Goal: Task Accomplishment & Management: Use online tool/utility

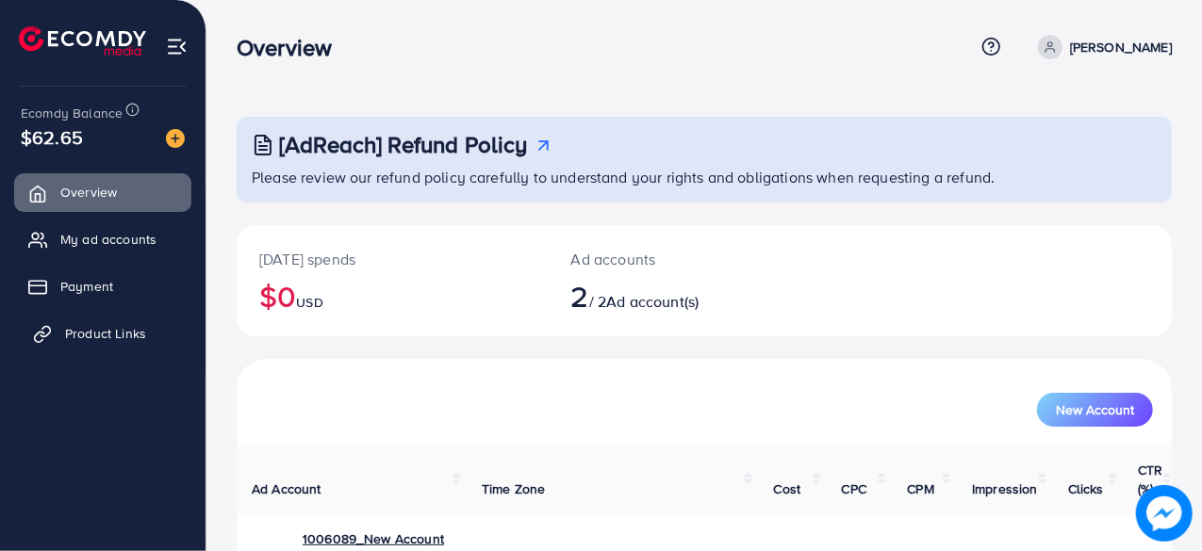
click at [87, 337] on span "Product Links" at bounding box center [105, 333] width 81 height 19
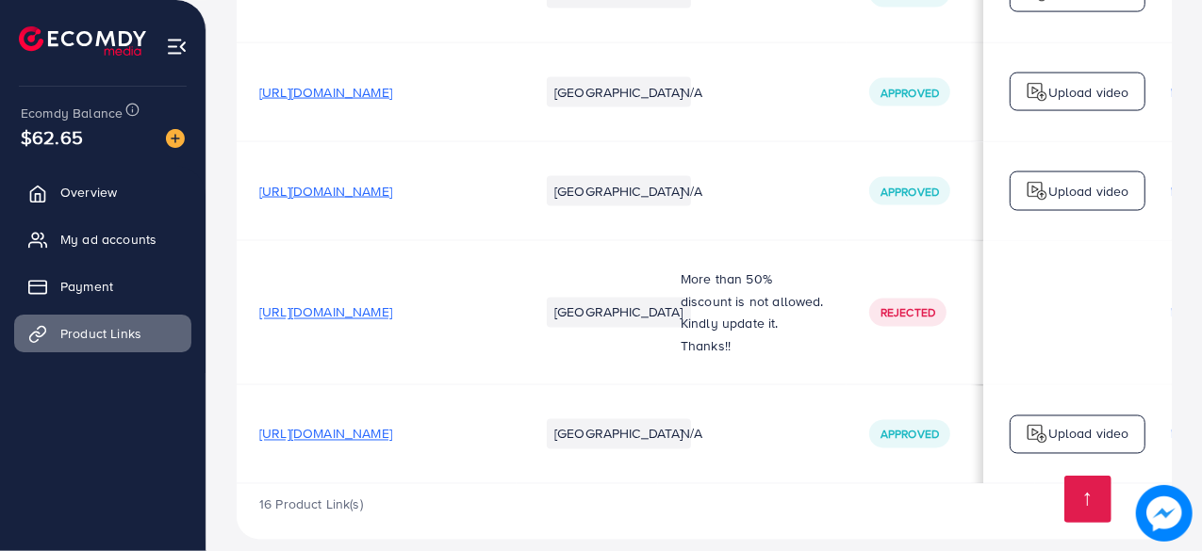
click at [356, 304] on span "[URL][DOMAIN_NAME]" at bounding box center [325, 313] width 133 height 19
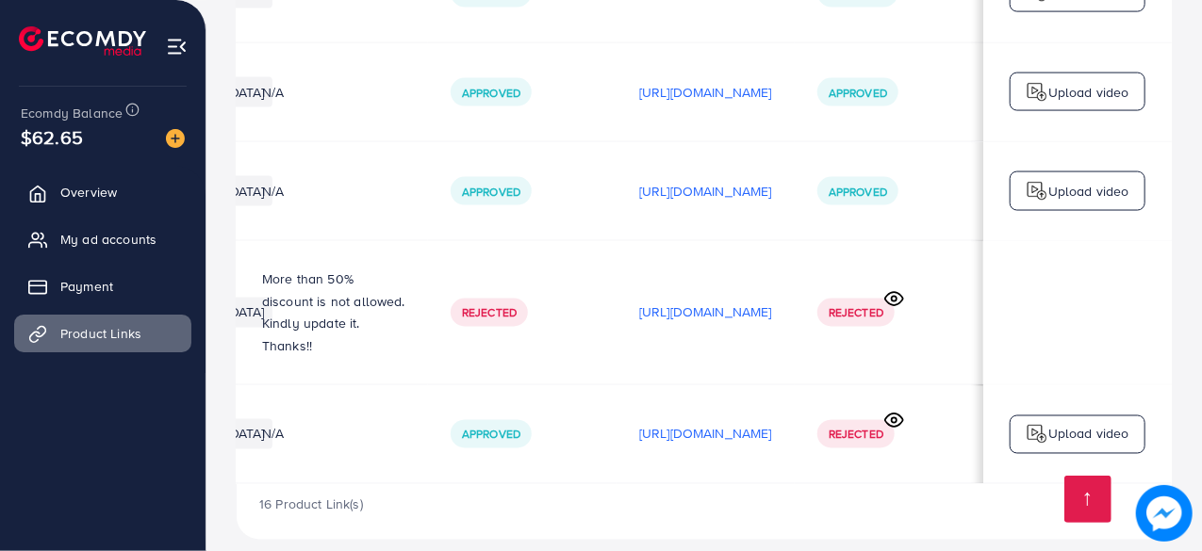
scroll to position [0, 513]
click at [904, 411] on icon at bounding box center [894, 421] width 20 height 20
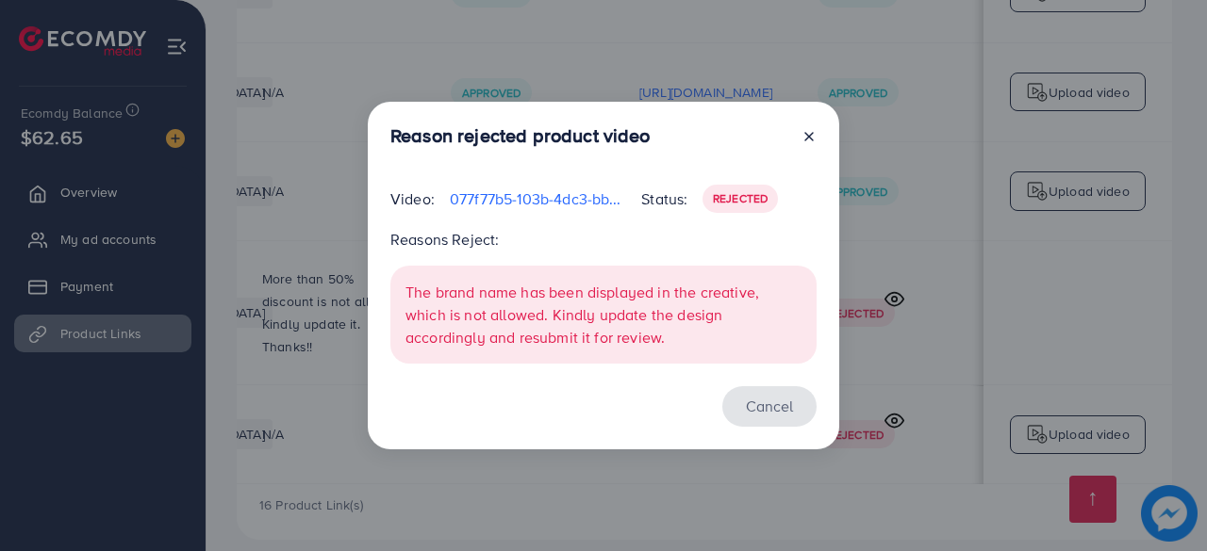
click at [790, 416] on button "Cancel" at bounding box center [769, 406] width 94 height 41
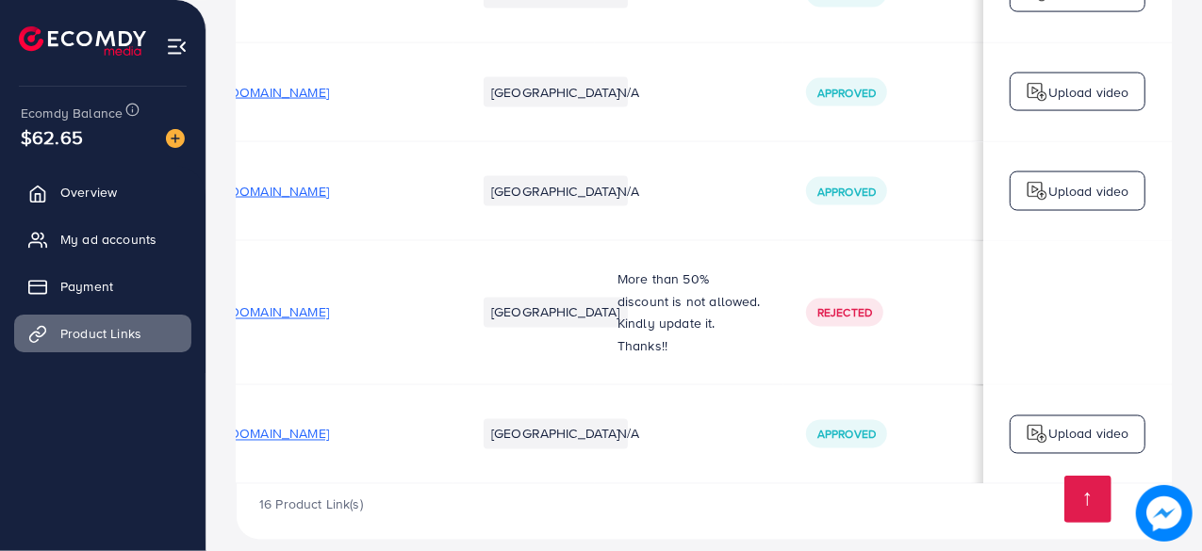
scroll to position [0, 0]
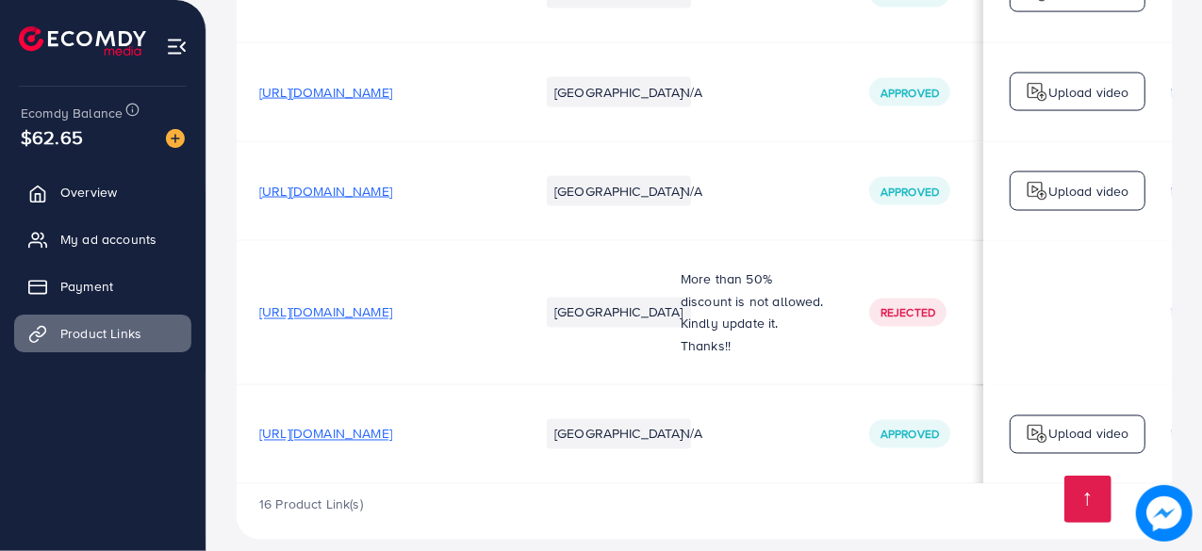
click at [754, 299] on p "More than 50% discount is not allowed. Kindly update it." at bounding box center [752, 302] width 143 height 68
click at [713, 337] on td "More than 50% discount is not allowed. Kindly update it. Thanks!!" at bounding box center [752, 313] width 189 height 144
click at [754, 303] on p "More than 50% discount is not allowed. Kindly update it." at bounding box center [752, 302] width 143 height 68
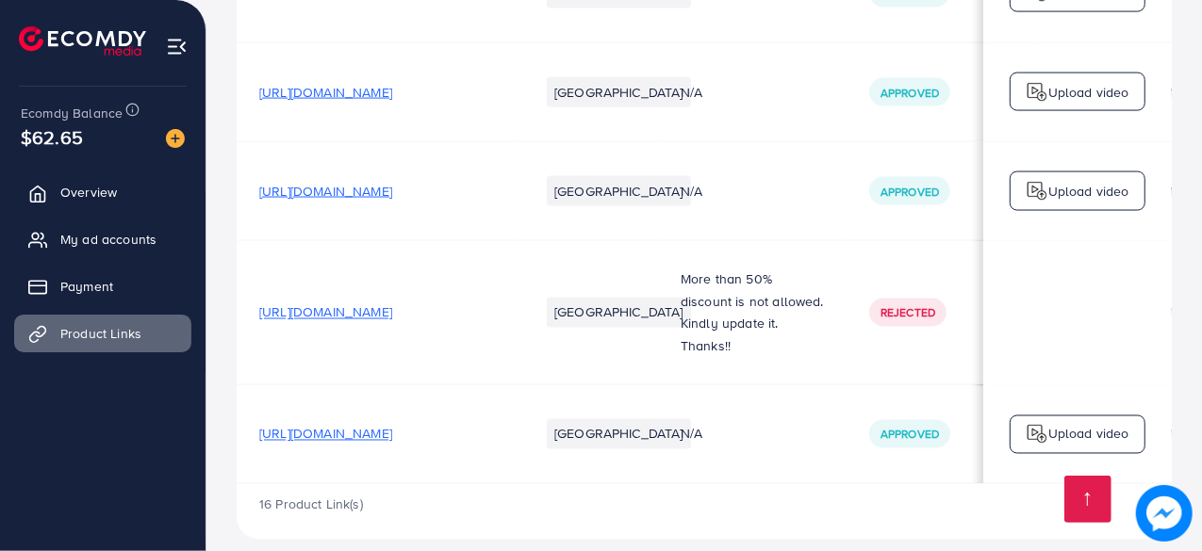
scroll to position [0, 57]
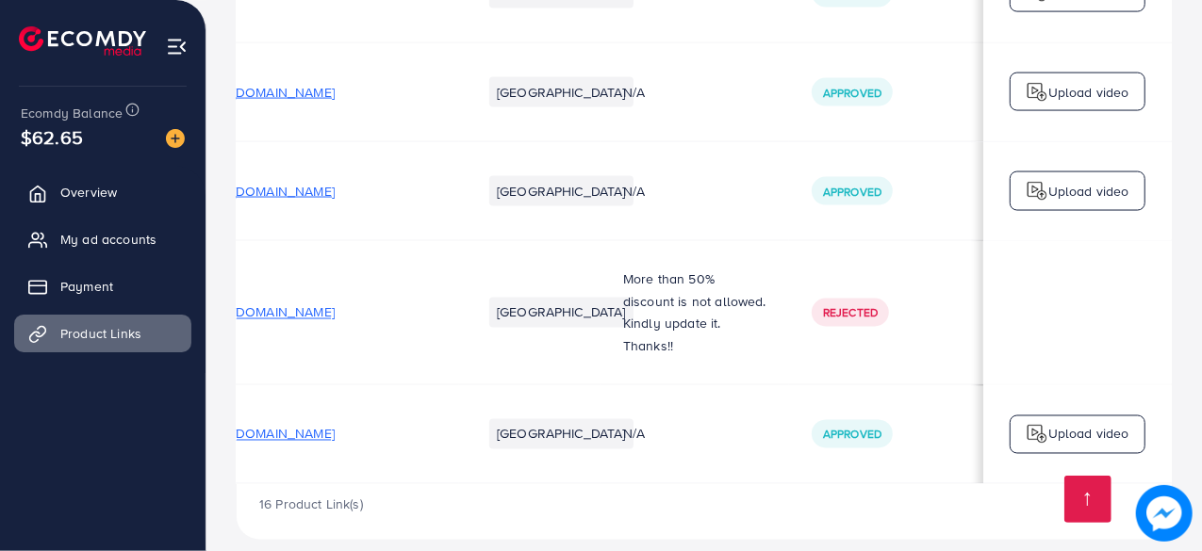
click at [711, 268] on p "More than 50% discount is not allowed. Kindly update it." at bounding box center [694, 302] width 143 height 68
click at [711, 337] on td "More than 50% discount is not allowed. Kindly update it. Thanks!!" at bounding box center [694, 313] width 189 height 144
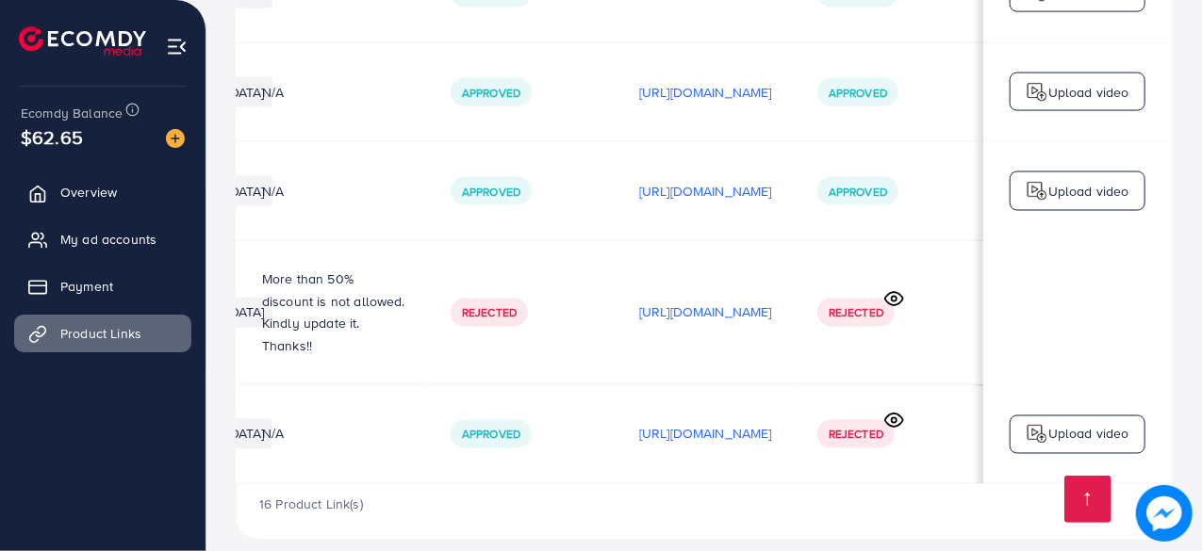
scroll to position [0, 557]
click at [895, 289] on icon at bounding box center [894, 299] width 20 height 20
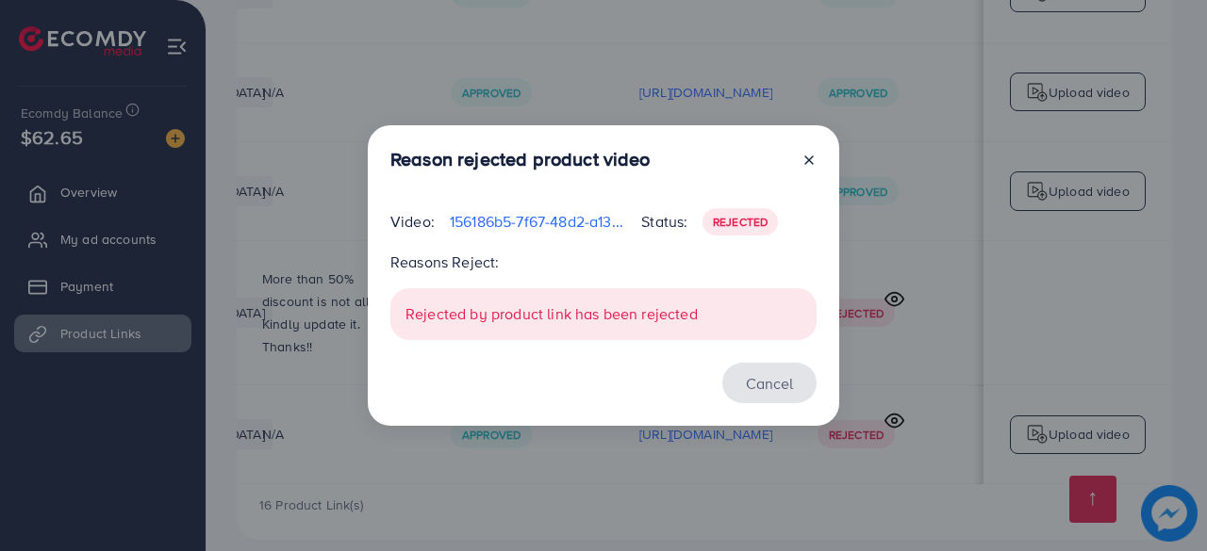
click at [762, 378] on button "Cancel" at bounding box center [769, 383] width 94 height 41
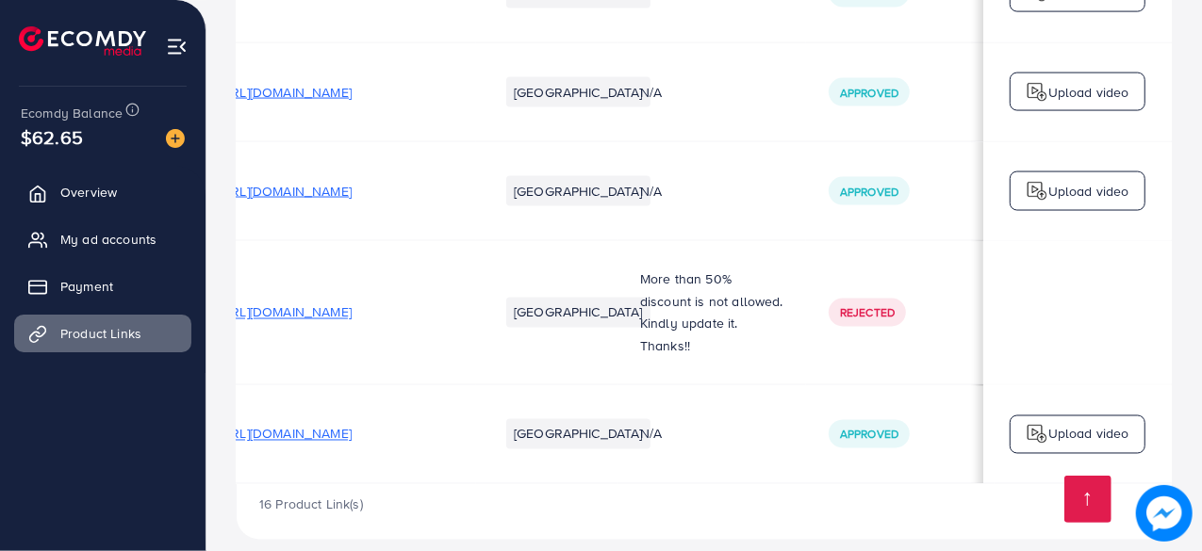
scroll to position [0, 0]
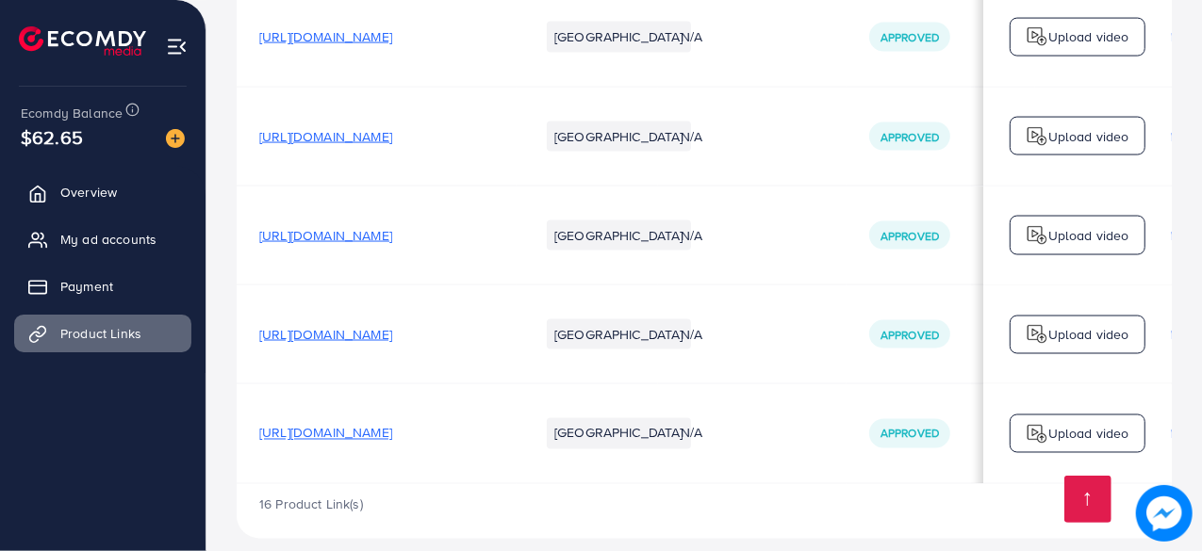
drag, startPoint x: 534, startPoint y: 408, endPoint x: 252, endPoint y: 396, distance: 282.1
click at [252, 396] on td "[URL][DOMAIN_NAME]" at bounding box center [377, 434] width 280 height 99
copy span "[URL][DOMAIN_NAME]"
